Goal: Task Accomplishment & Management: Complete application form

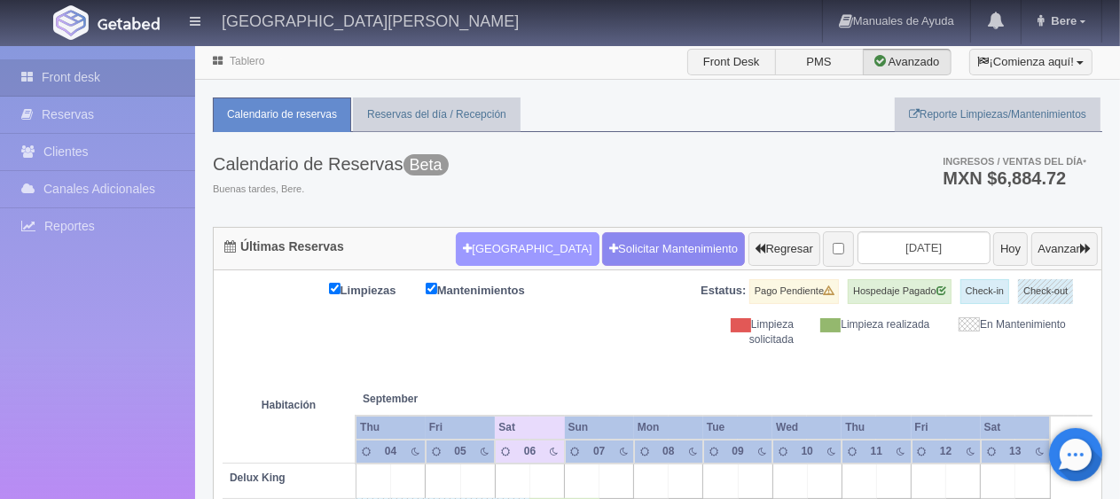
click at [504, 259] on button "[GEOGRAPHIC_DATA]" at bounding box center [527, 249] width 143 height 34
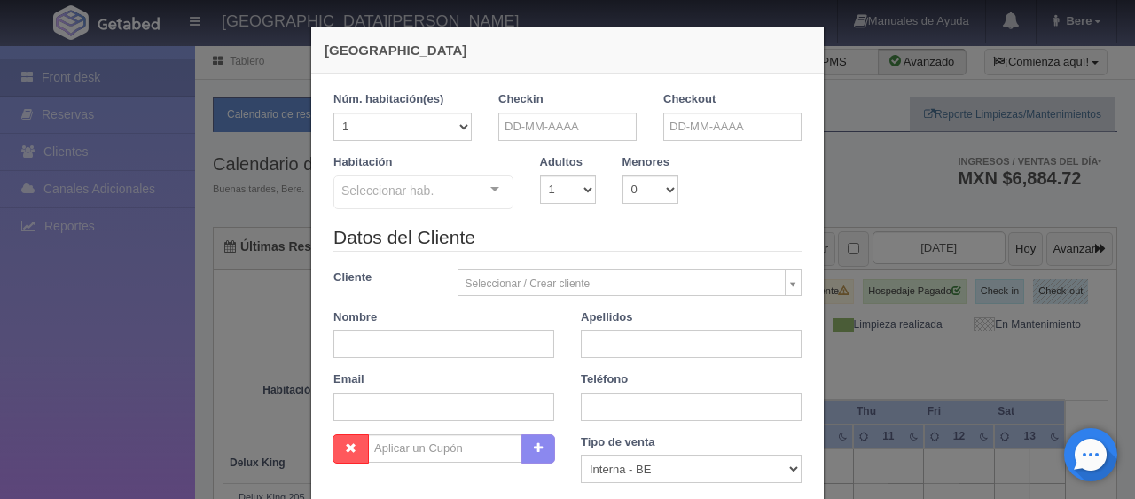
checkbox input "false"
click at [548, 134] on input "text" at bounding box center [567, 127] width 138 height 28
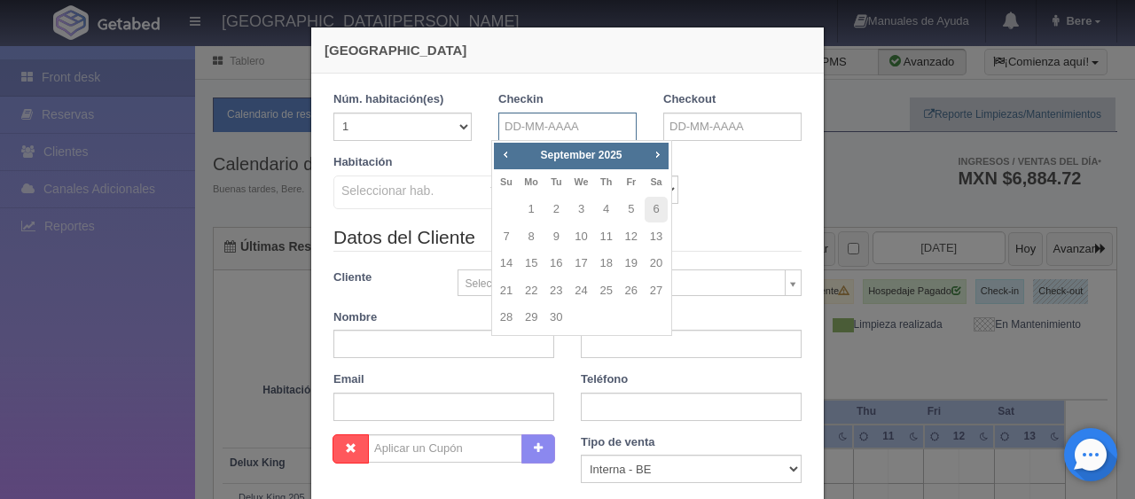
click at [520, 134] on input "text" at bounding box center [567, 127] width 138 height 28
click at [532, 238] on link "8" at bounding box center [531, 237] width 23 height 26
type input "08-09-2025"
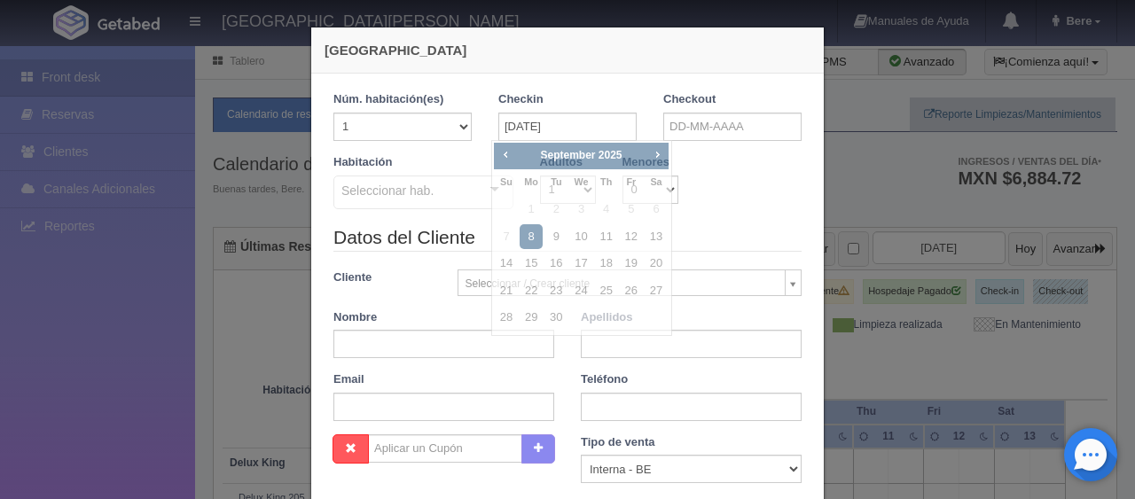
checkbox input "false"
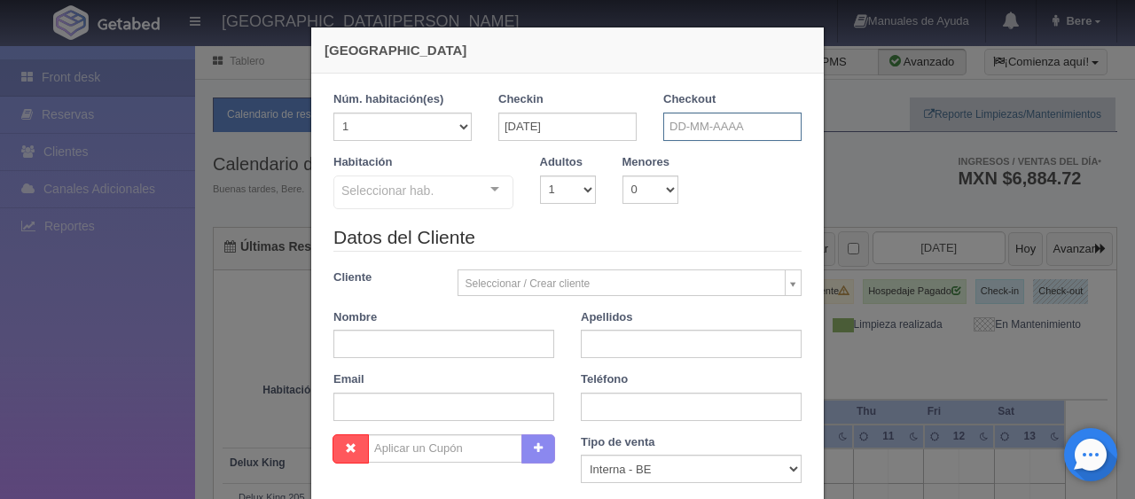
click at [684, 125] on input "text" at bounding box center [732, 127] width 138 height 28
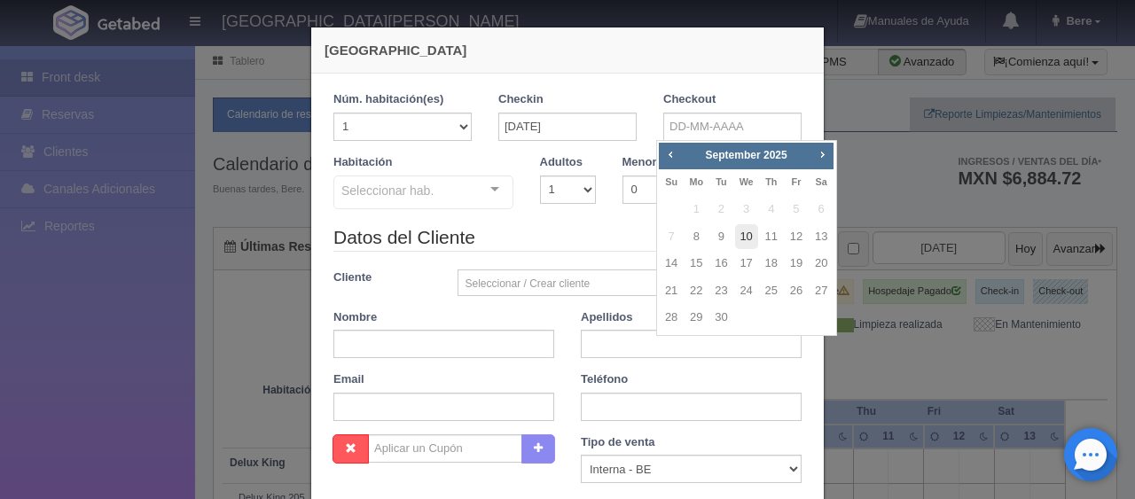
click at [742, 236] on link "10" at bounding box center [746, 237] width 23 height 26
type input "10-09-2025"
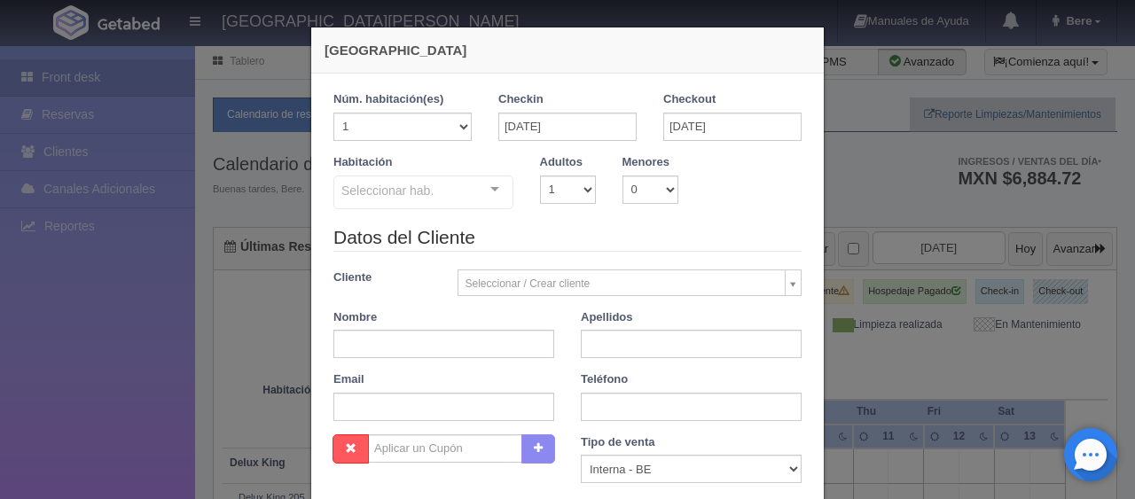
checkbox input "false"
click at [564, 183] on select "1 2 3 4 5 6 7 8 9 10" at bounding box center [568, 190] width 56 height 28
click at [540, 176] on select "1 2 3 4 5 6 7 8 9 10" at bounding box center [568, 190] width 56 height 28
click at [540, 189] on select "1 2 3 4 5 6 7 8 9 10" at bounding box center [568, 190] width 56 height 28
click at [487, 192] on div at bounding box center [494, 189] width 35 height 27
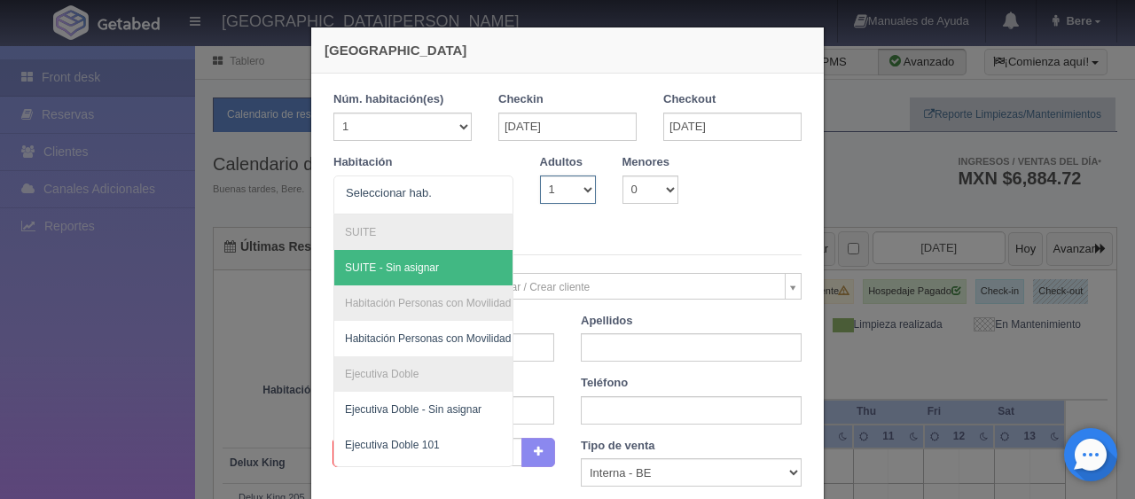
click at [578, 196] on select "1 2 3 4 5 6 7 8 9 10" at bounding box center [568, 190] width 56 height 28
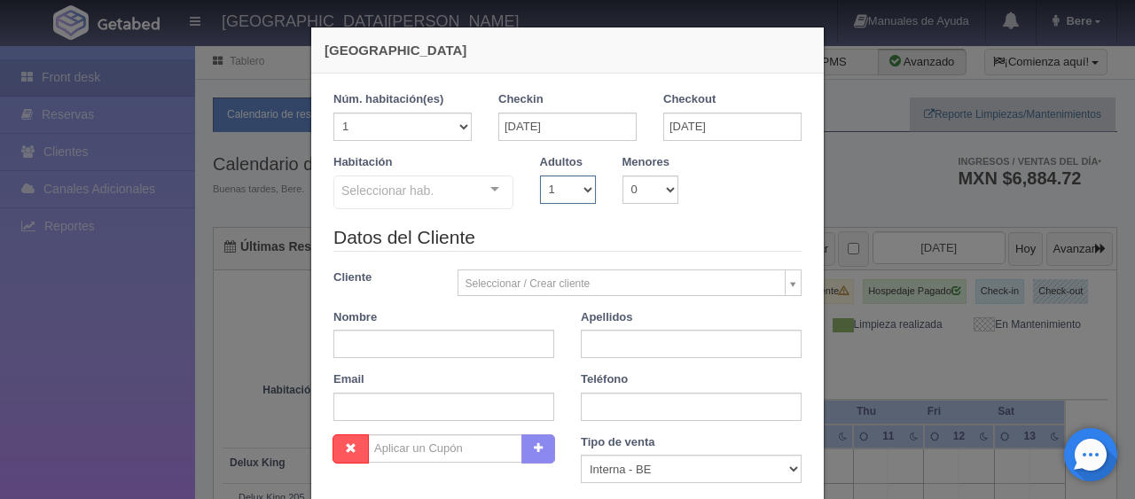
select select "2"
click at [540, 176] on select "1 2 3 4 5 6 7 8 9 10" at bounding box center [568, 190] width 56 height 28
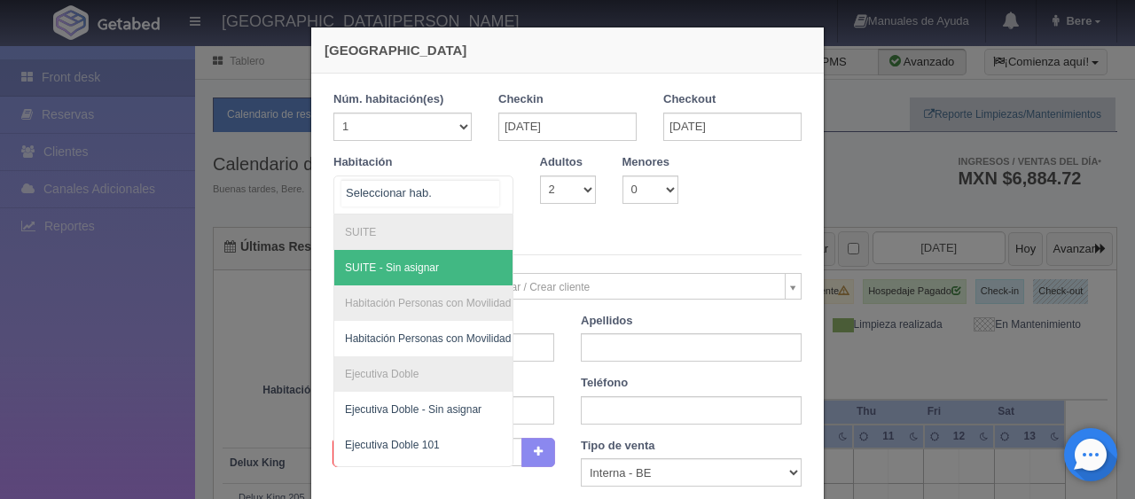
click at [468, 192] on div at bounding box center [423, 195] width 180 height 39
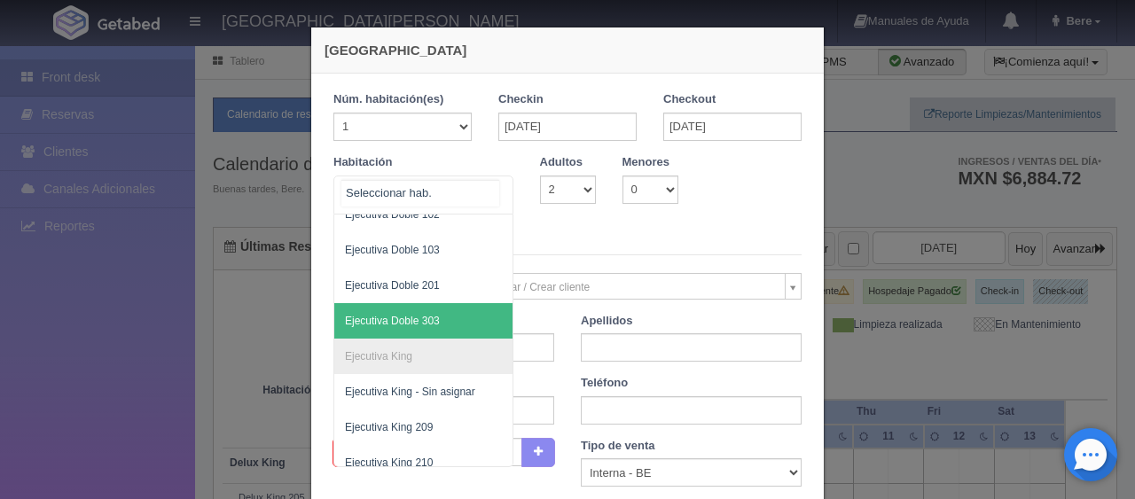
scroll to position [355, 0]
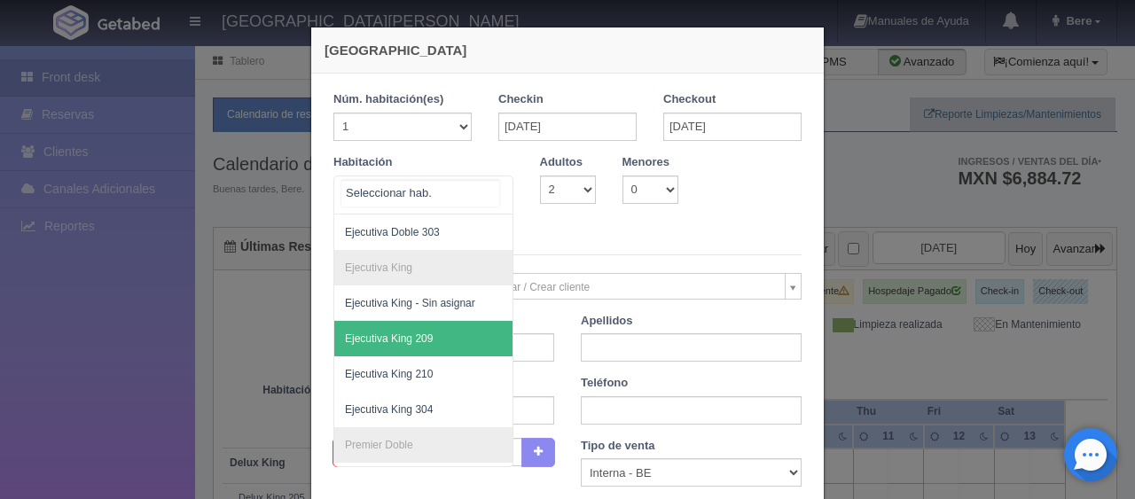
click at [428, 346] on span "Ejecutiva King 209" at bounding box center [483, 338] width 298 height 35
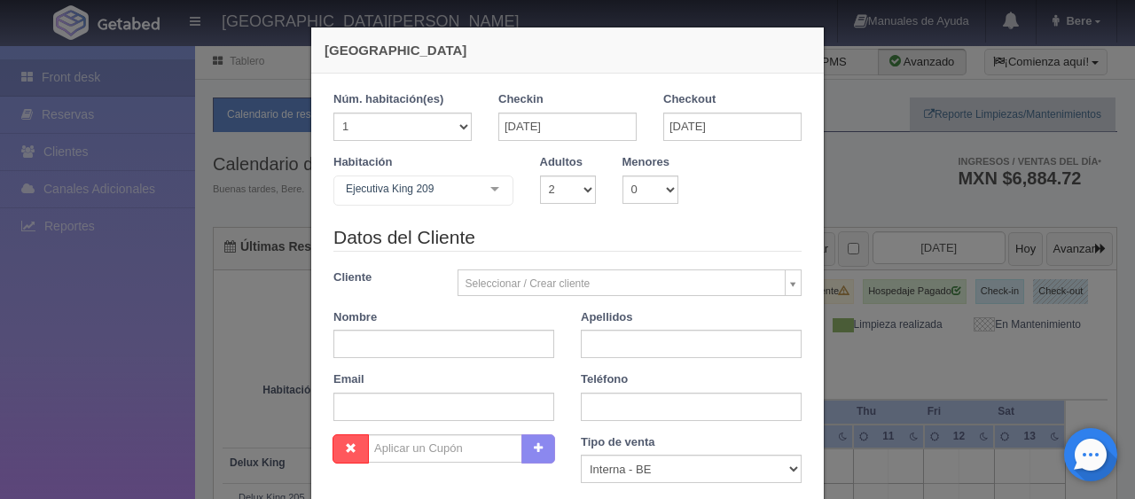
checkbox input "false"
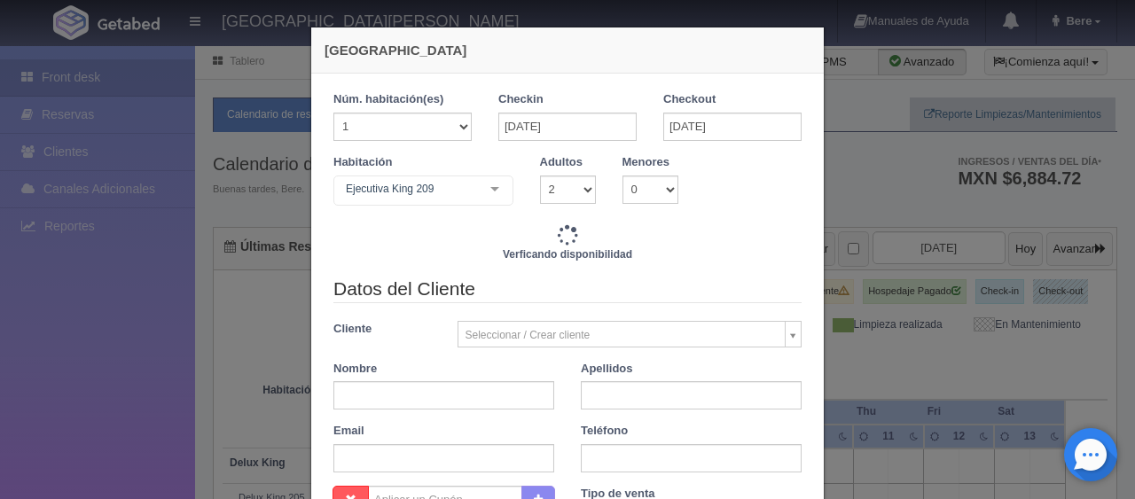
click at [457, 355] on div "Datos del Cliente Cliente Seleccionar / Crear cliente Nuevo Cliente Adriana Nav…" at bounding box center [567, 381] width 495 height 210
type input "3098.00"
checkbox input "false"
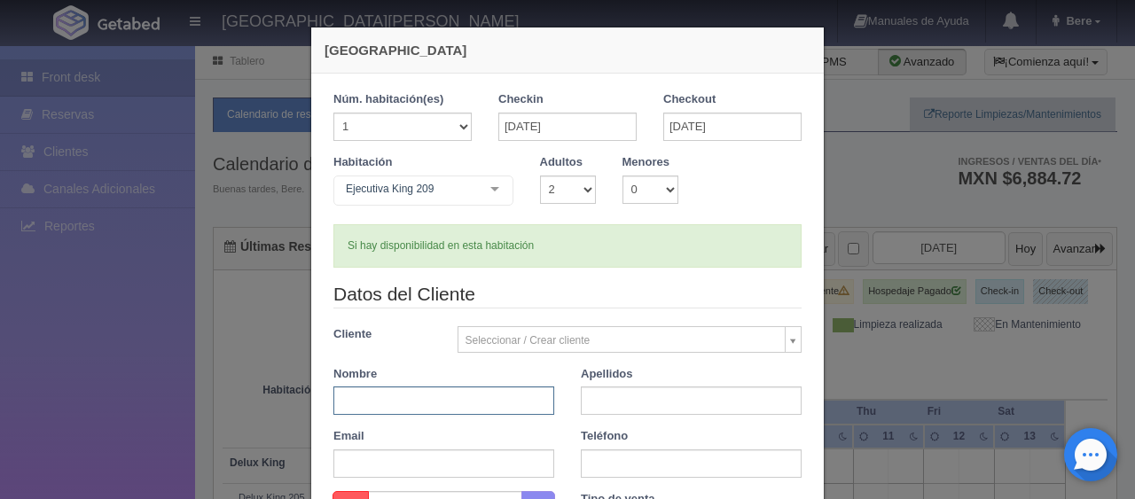
click at [436, 395] on input "text" at bounding box center [443, 401] width 221 height 28
type input "Cesar Adrian"
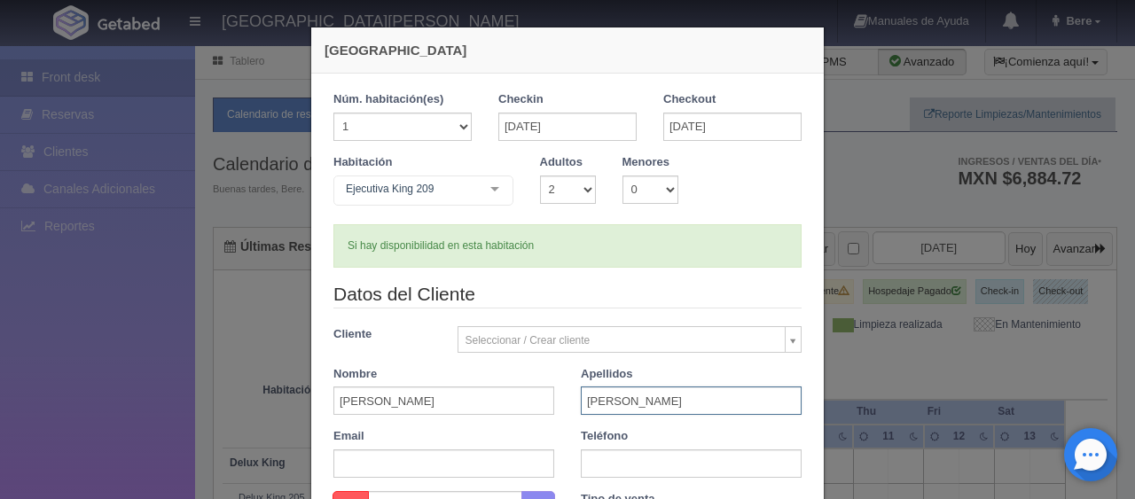
type input "Vazquez"
click at [636, 305] on legend "Datos del Cliente" at bounding box center [567, 294] width 468 height 27
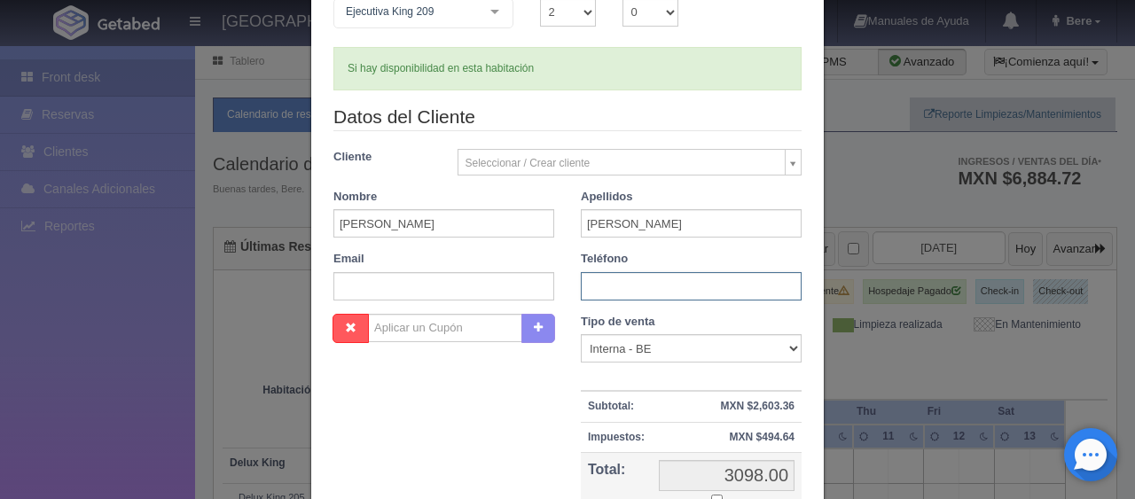
click at [619, 279] on input "text" at bounding box center [691, 286] width 221 height 28
click at [619, 278] on input "text" at bounding box center [691, 286] width 221 height 28
type input "3313248839"
click at [588, 360] on select "Correo Electronico Interna - BE Llamada OTA Externa Otro WALK IN" at bounding box center [691, 348] width 221 height 28
select select "walkin"
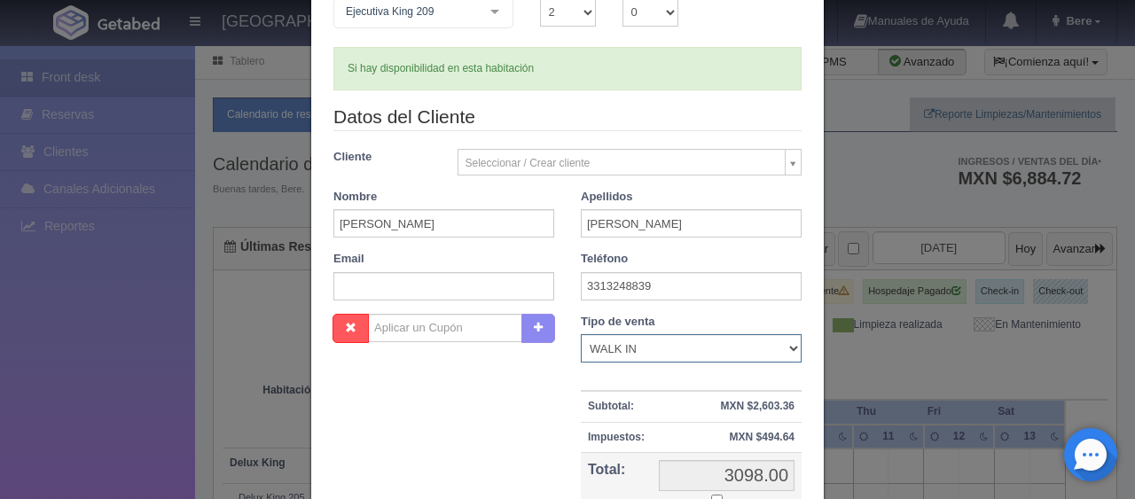
click at [581, 334] on select "Correo Electronico Interna - BE Llamada OTA Externa Otro WALK IN" at bounding box center [691, 348] width 221 height 28
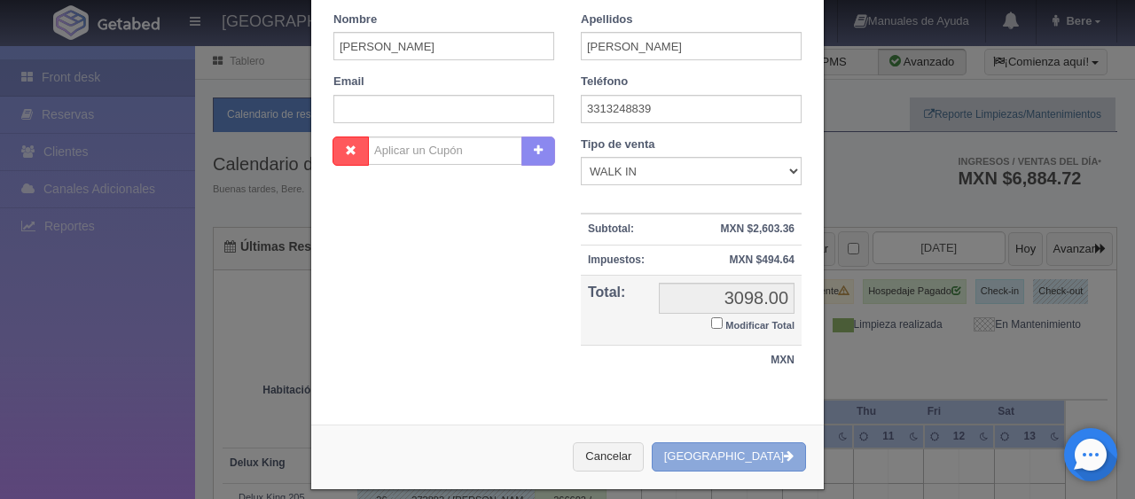
click at [728, 449] on button "[GEOGRAPHIC_DATA]" at bounding box center [729, 456] width 154 height 29
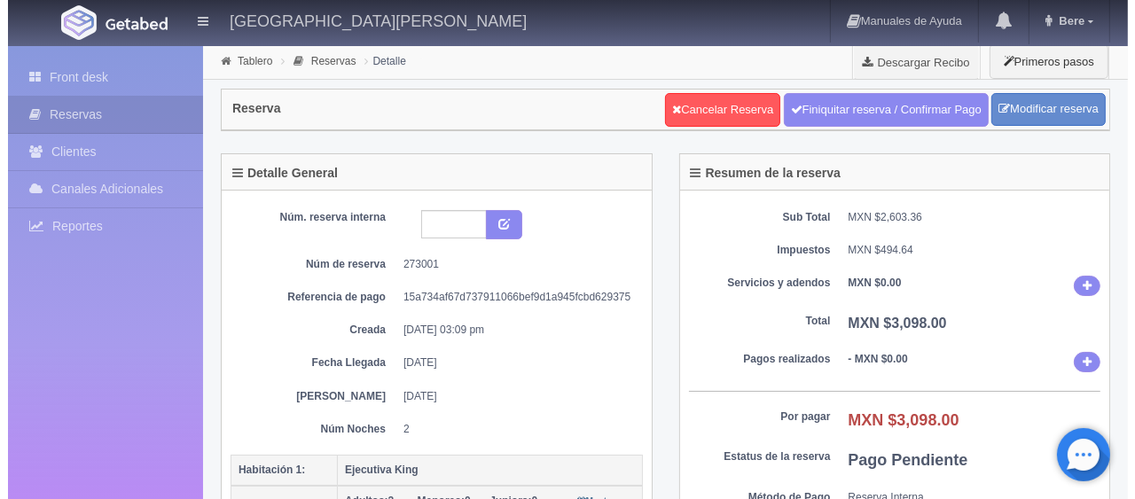
scroll to position [177, 0]
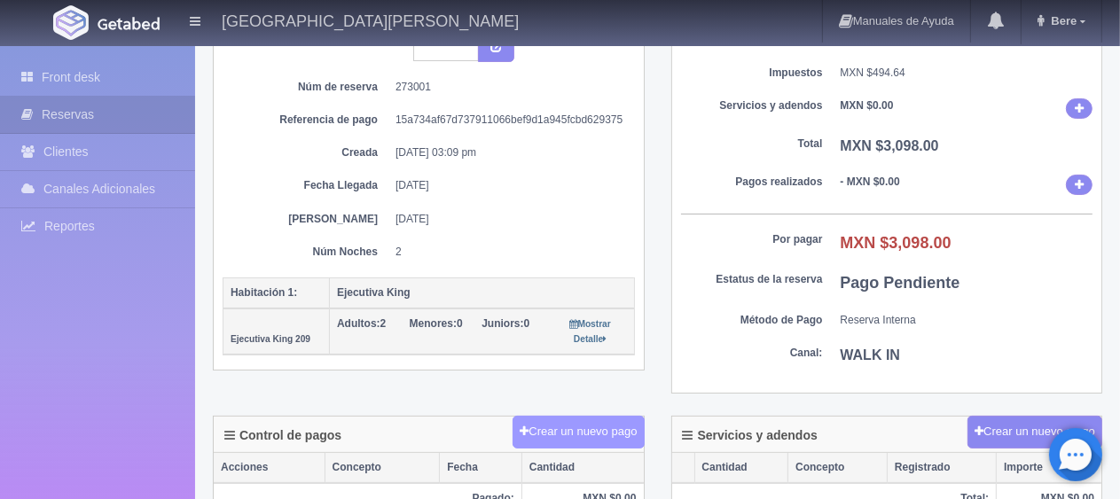
click at [601, 423] on button "Crear un nuevo pago" at bounding box center [577, 432] width 131 height 33
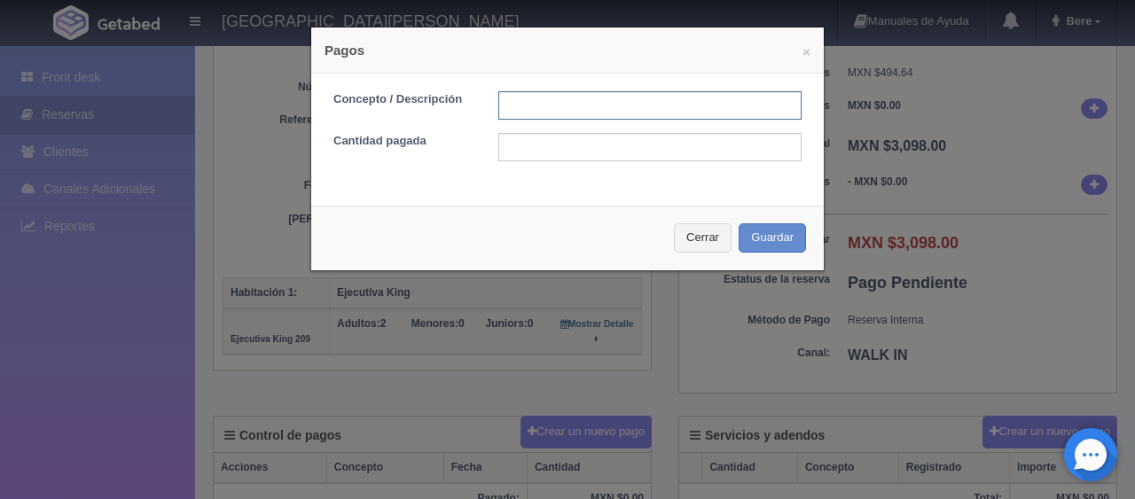
click at [525, 98] on input "text" at bounding box center [649, 105] width 303 height 28
type input "T"
click at [551, 98] on input "text" at bounding box center [649, 105] width 303 height 28
type input "pago en efectivo"
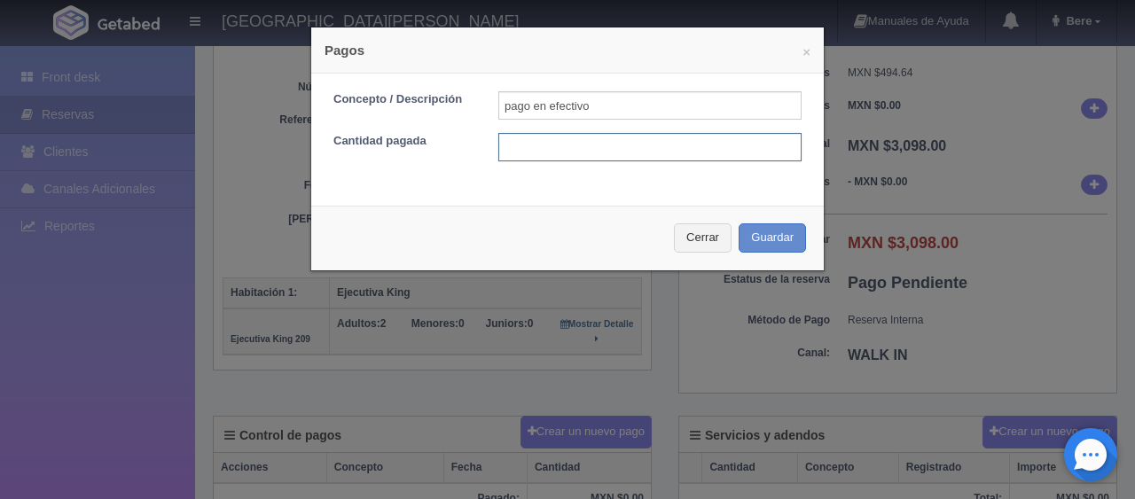
click at [575, 152] on input "text" at bounding box center [649, 147] width 303 height 28
type input "2000"
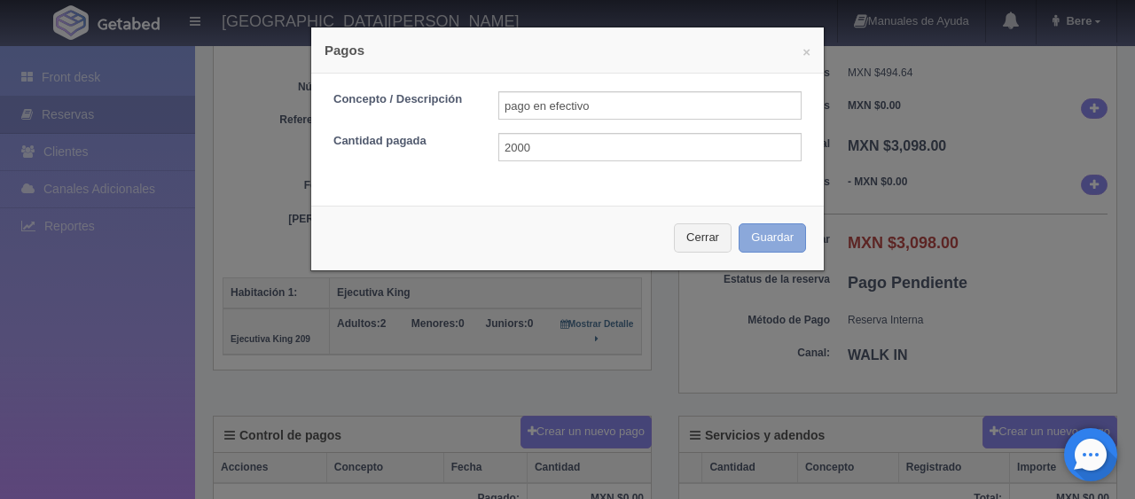
click at [739, 251] on div "Cerrar Guardar" at bounding box center [567, 238] width 512 height 65
click at [770, 230] on button "Guardar" at bounding box center [772, 237] width 67 height 29
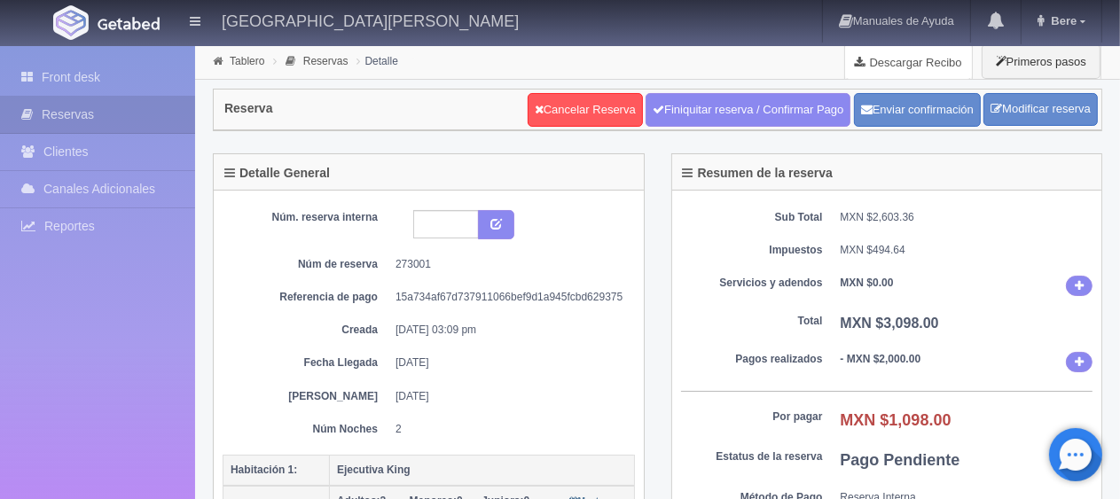
click at [939, 66] on link "Descargar Recibo" at bounding box center [908, 61] width 127 height 35
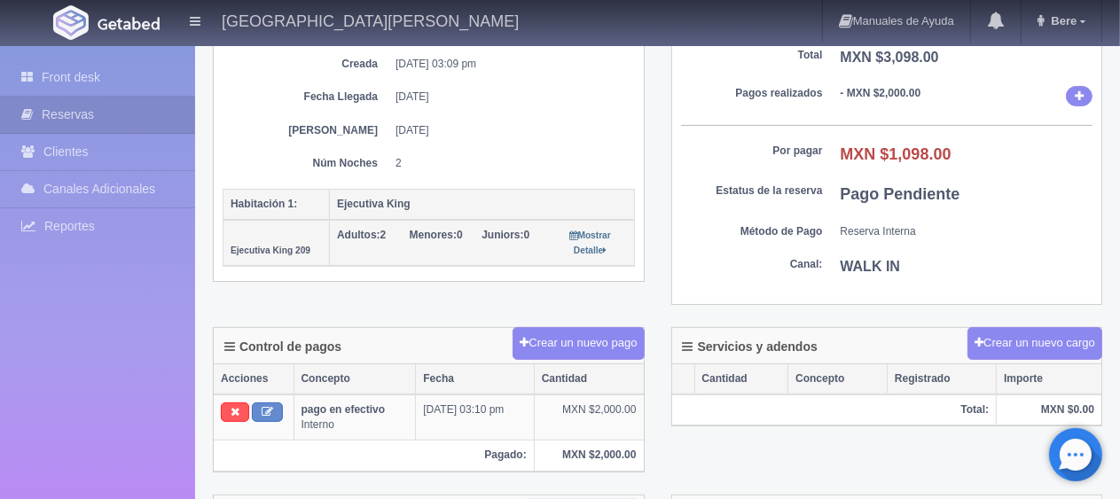
scroll to position [355, 0]
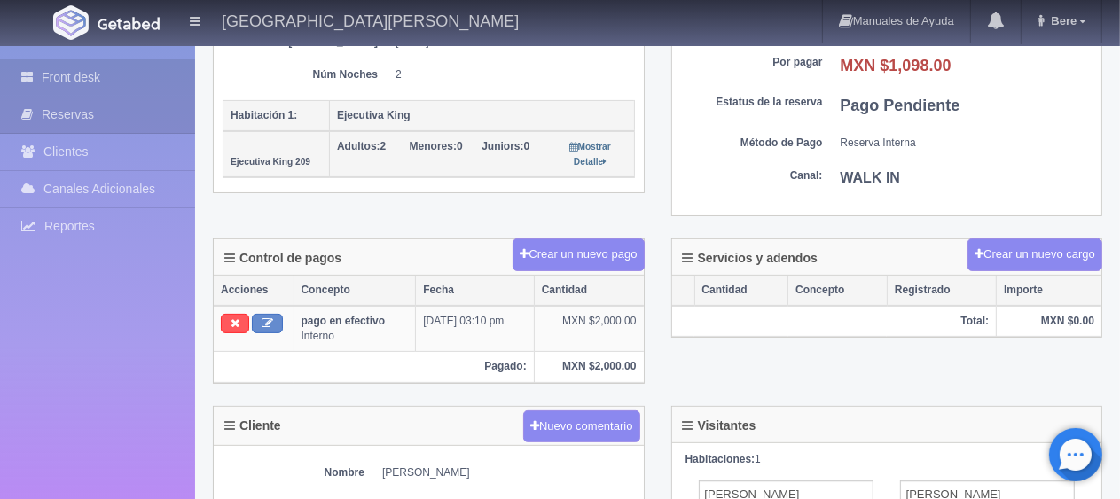
click at [164, 80] on link "Front desk" at bounding box center [97, 77] width 195 height 36
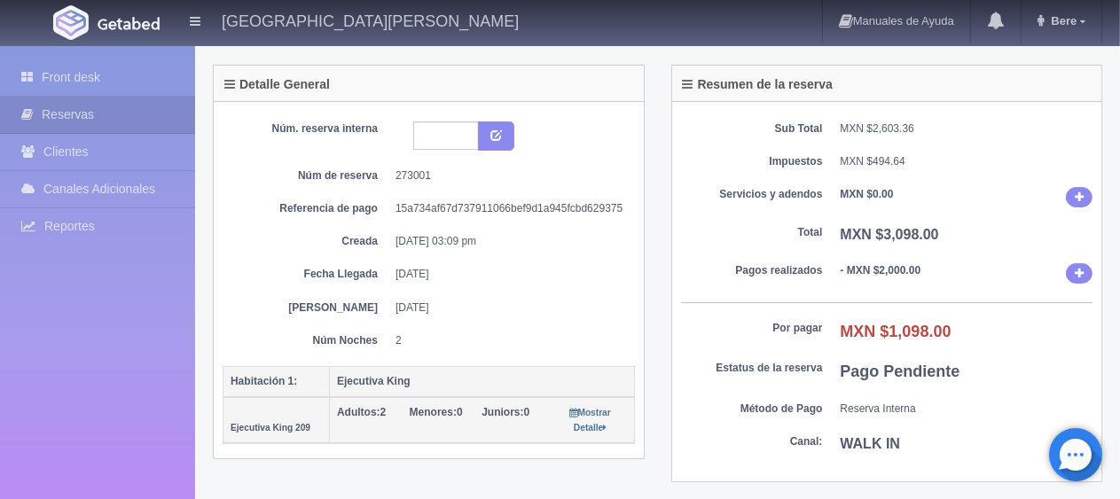
click at [493, 235] on dd "[DATE] 03:09 pm" at bounding box center [508, 241] width 226 height 15
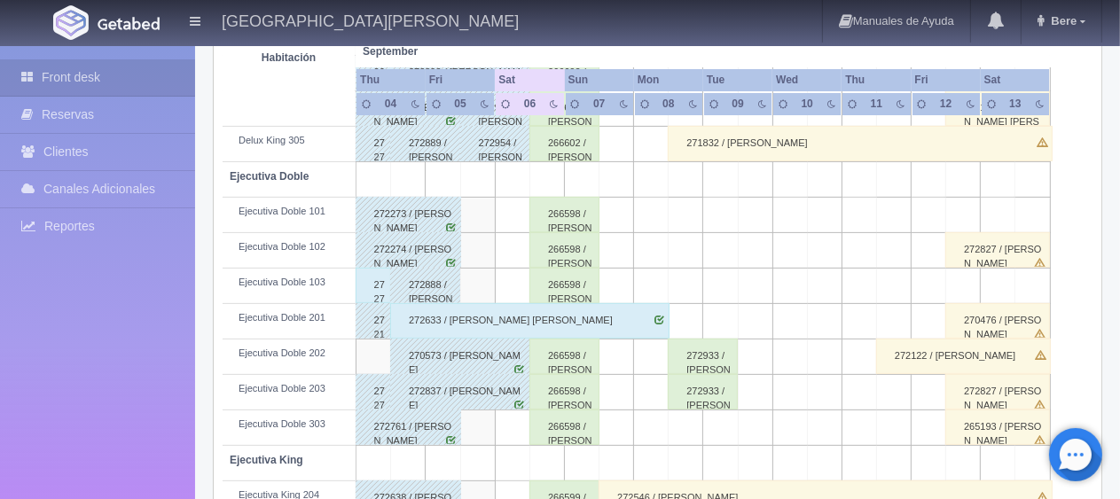
scroll to position [621, 0]
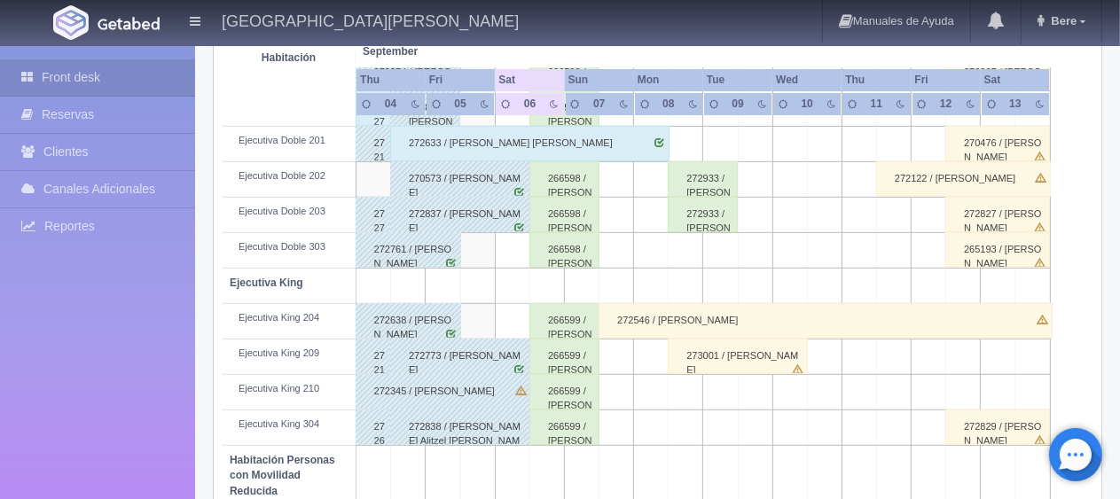
click at [700, 364] on div "273001 / [PERSON_NAME]" at bounding box center [738, 356] width 140 height 35
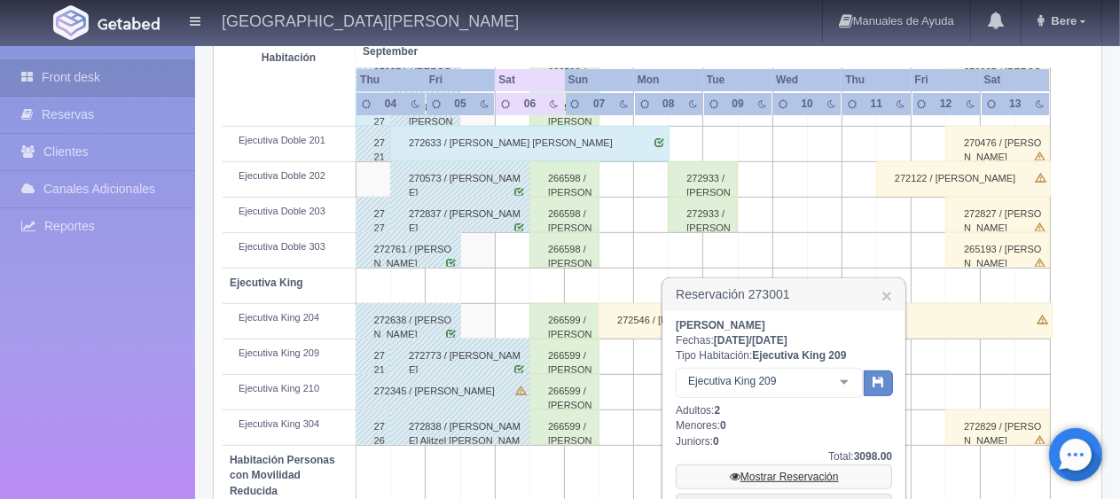
click at [765, 473] on link "Mostrar Reservación" at bounding box center [784, 477] width 216 height 25
drag, startPoint x: 672, startPoint y: 324, endPoint x: 801, endPoint y: 317, distance: 128.7
click at [795, 319] on div "Cesar Adrian Vazquez Fechas: 2025-09-08 / 2025-09-10 Tipo Habitación: Ejecutiva…" at bounding box center [783, 468] width 241 height 316
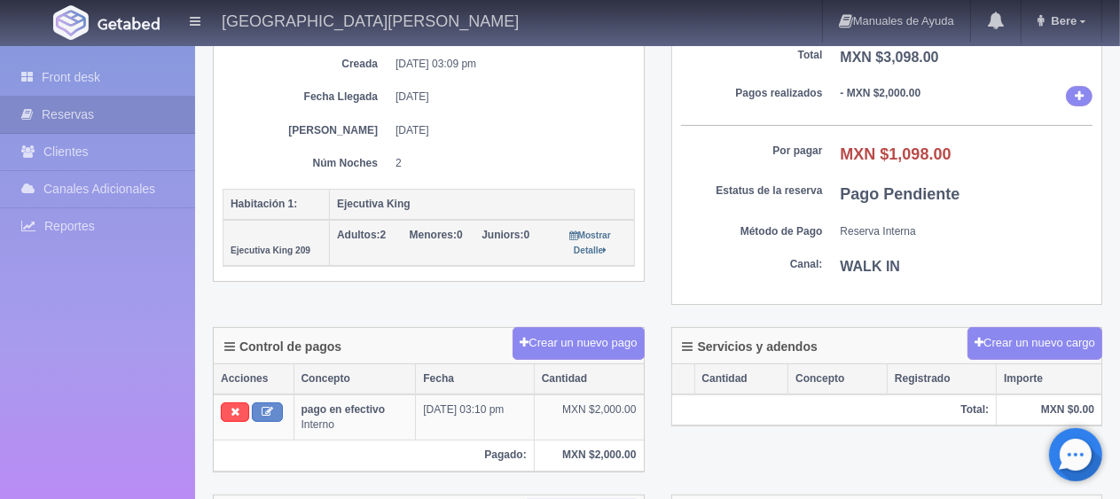
scroll to position [532, 0]
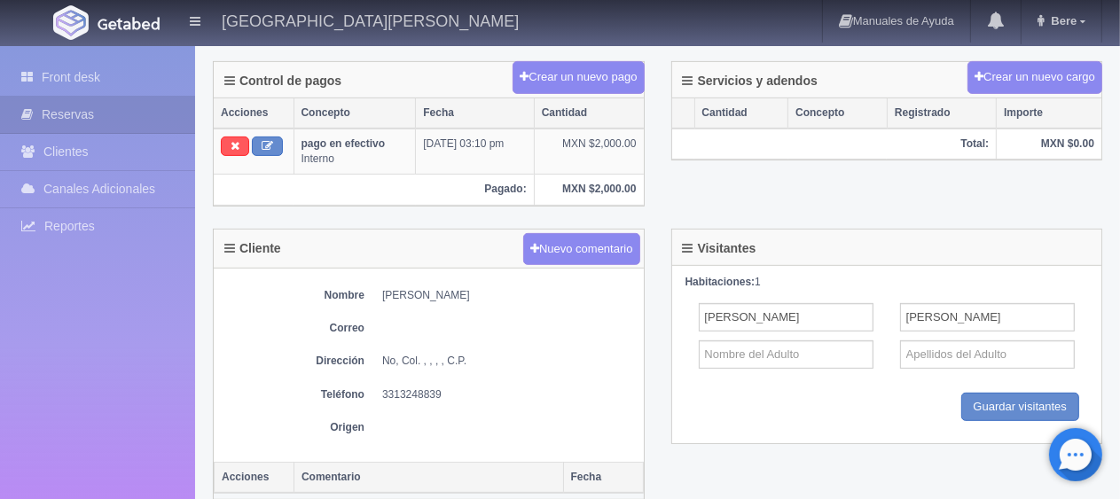
drag, startPoint x: 483, startPoint y: 288, endPoint x: 408, endPoint y: 273, distance: 76.9
click at [408, 273] on div "Nombre Cesar Adrian Vazquez Correo Dirección No, Col. , , , , C.P. Teléfono 331…" at bounding box center [429, 365] width 430 height 193
drag, startPoint x: 379, startPoint y: 292, endPoint x: 499, endPoint y: 289, distance: 119.7
click at [499, 289] on dl "Nombre Cesar Adrian Vazquez" at bounding box center [429, 295] width 412 height 15
copy dd "[PERSON_NAME]"
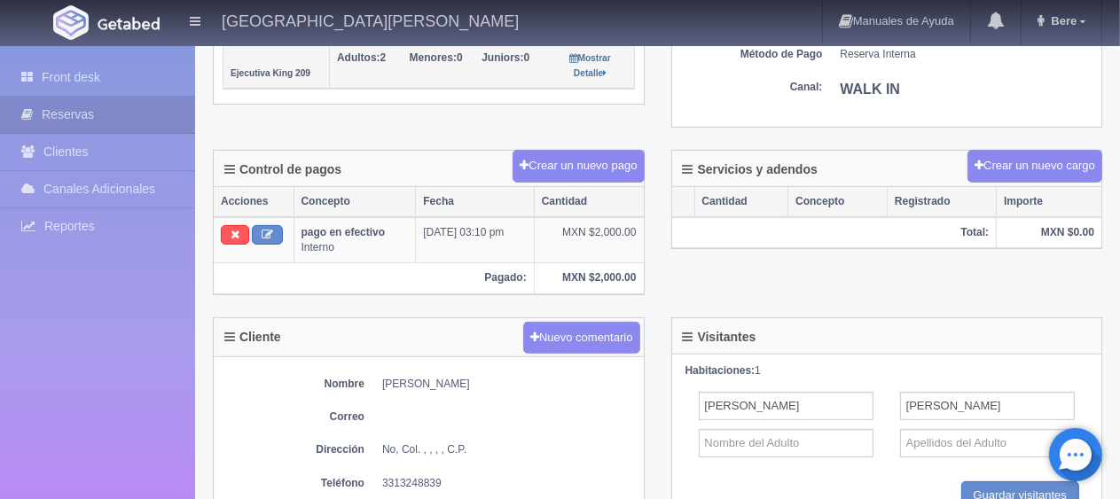
scroll to position [699, 0]
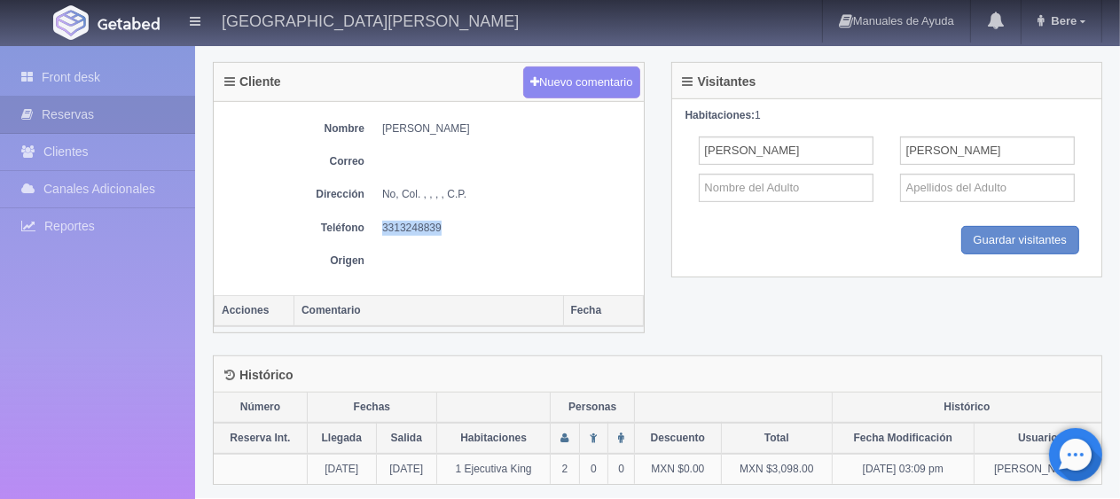
drag, startPoint x: 443, startPoint y: 210, endPoint x: 375, endPoint y: 228, distance: 70.5
click at [375, 228] on div "Nombre Cesar Adrian Vazquez Correo Dirección No, Col. , , , , C.P. Teléfono 331…" at bounding box center [429, 198] width 430 height 193
copy dd "3313248839"
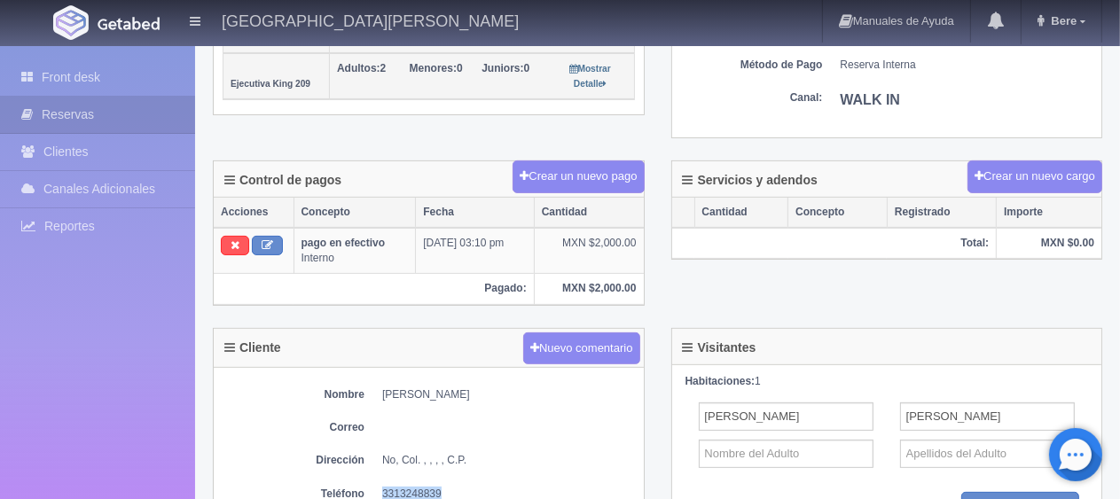
scroll to position [167, 0]
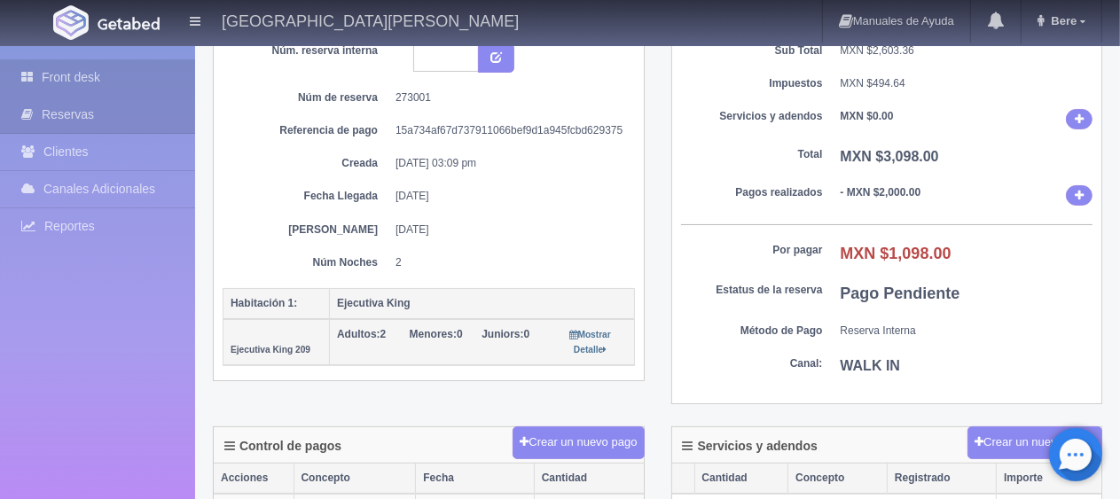
click at [149, 90] on link "Front desk" at bounding box center [97, 77] width 195 height 36
